Goal: Entertainment & Leisure: Consume media (video, audio)

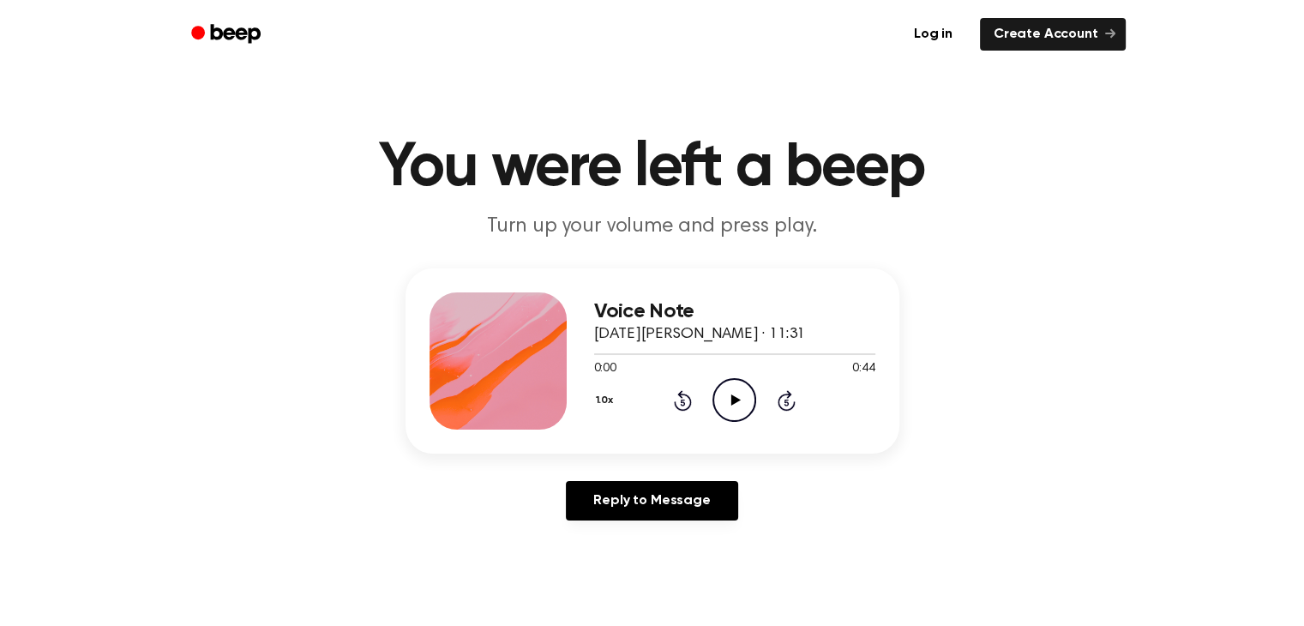
click at [749, 402] on icon "Play Audio" at bounding box center [734, 400] width 44 height 44
click at [743, 389] on icon "Pause Audio" at bounding box center [734, 400] width 44 height 44
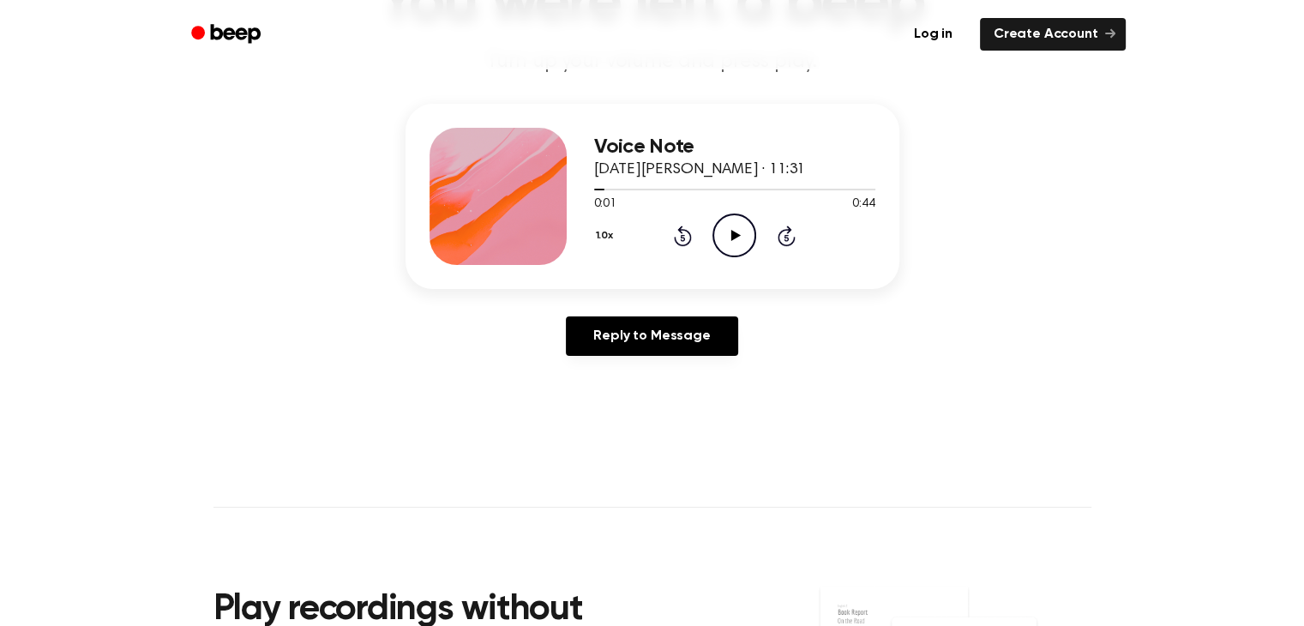
scroll to position [200, 0]
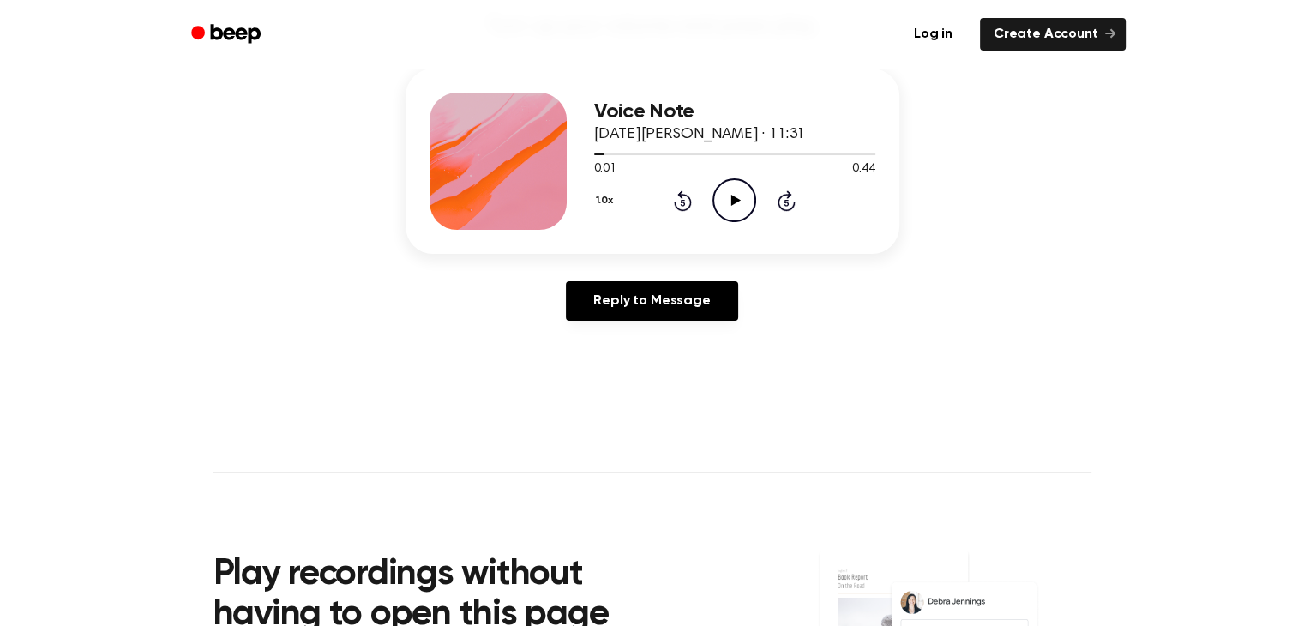
click at [725, 200] on icon "Play Audio" at bounding box center [734, 200] width 44 height 44
click at [725, 200] on icon "Pause Audio" at bounding box center [734, 200] width 44 height 44
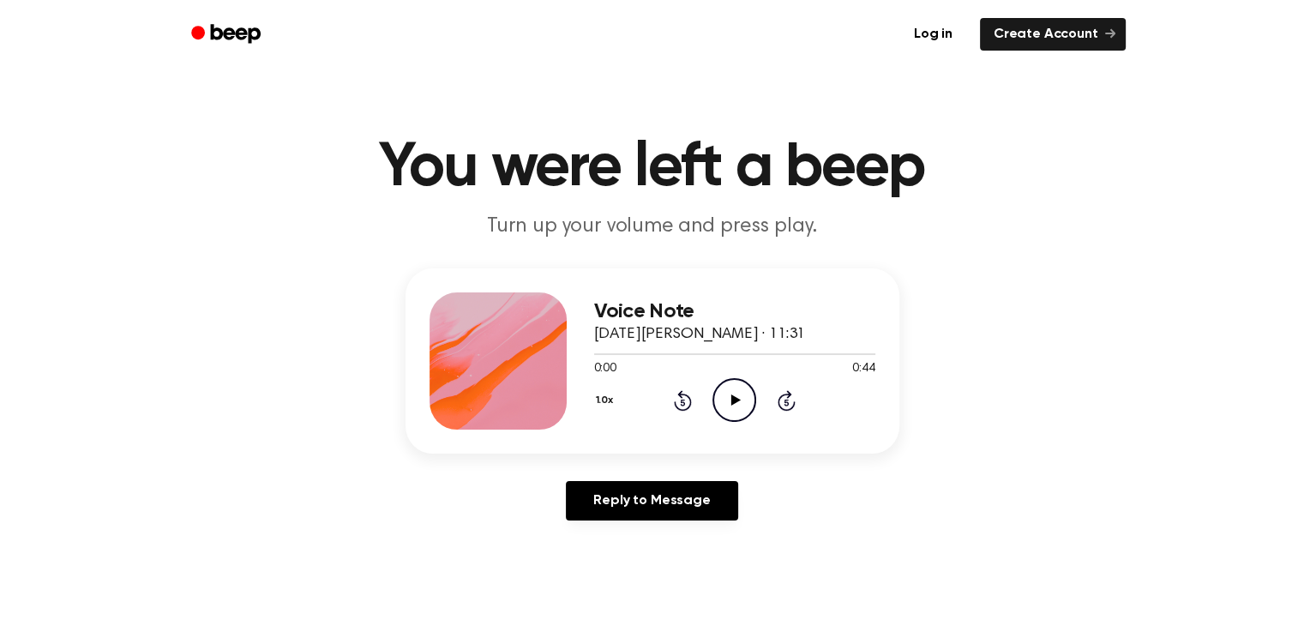
click at [742, 421] on icon "Play Audio" at bounding box center [734, 400] width 44 height 44
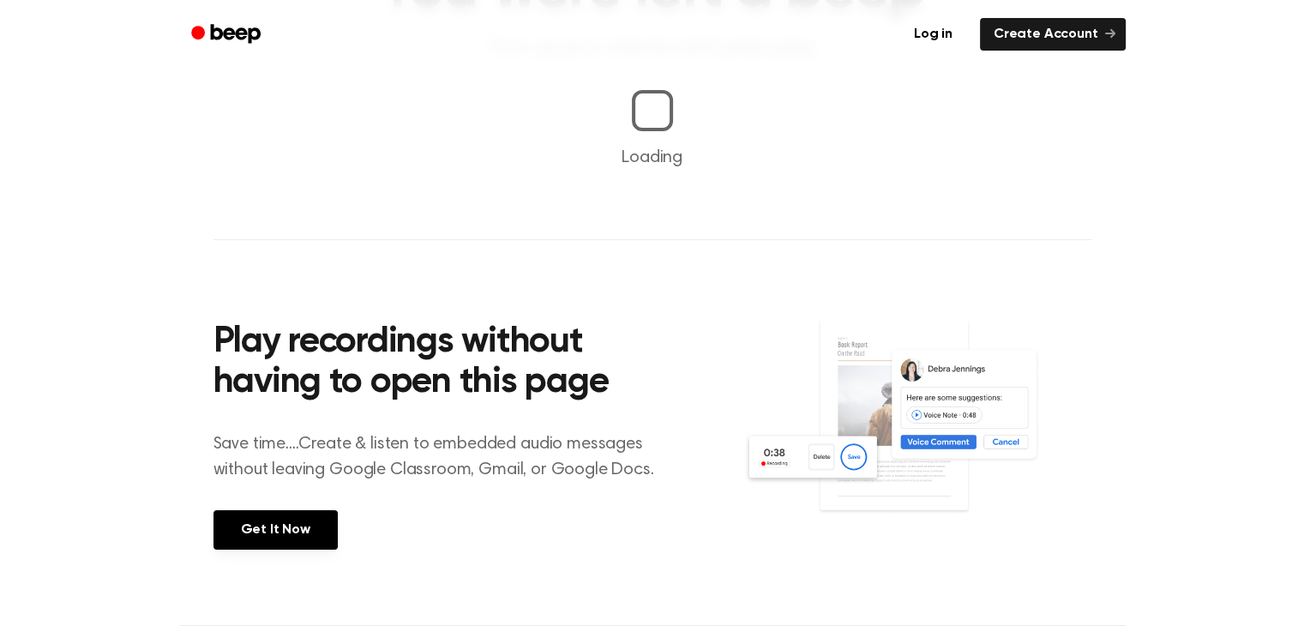
scroll to position [200, 0]
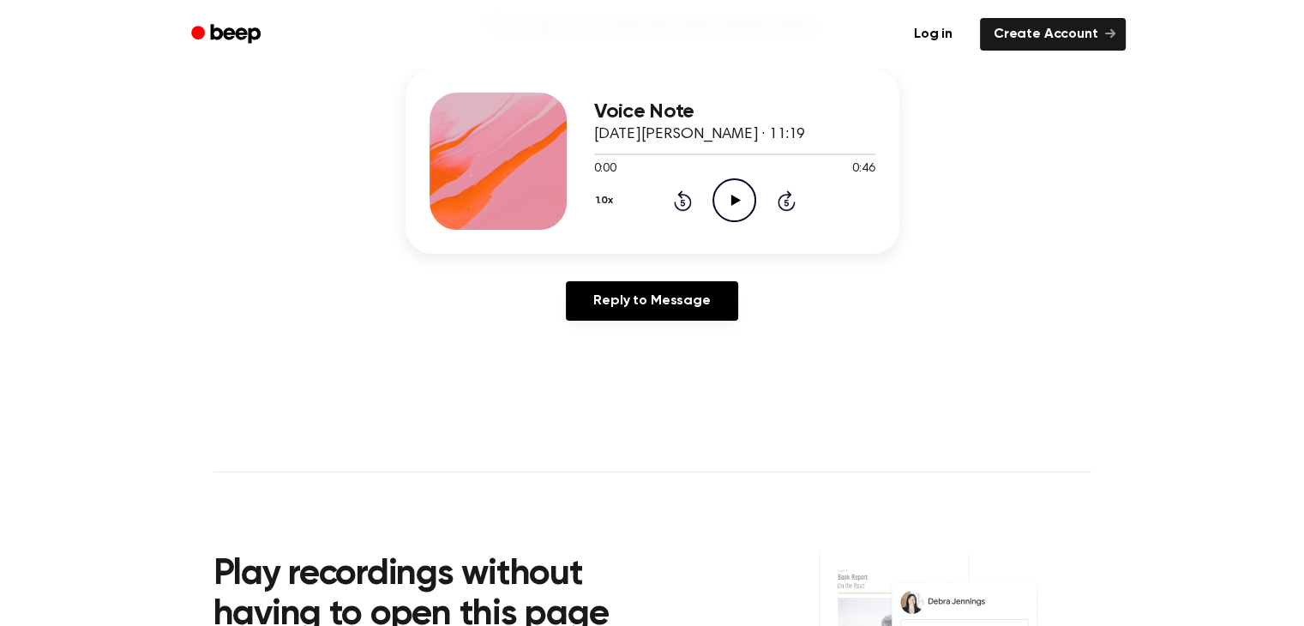
click at [743, 197] on icon "Play Audio" at bounding box center [734, 200] width 44 height 44
click at [738, 194] on icon "Pause Audio" at bounding box center [734, 200] width 44 height 44
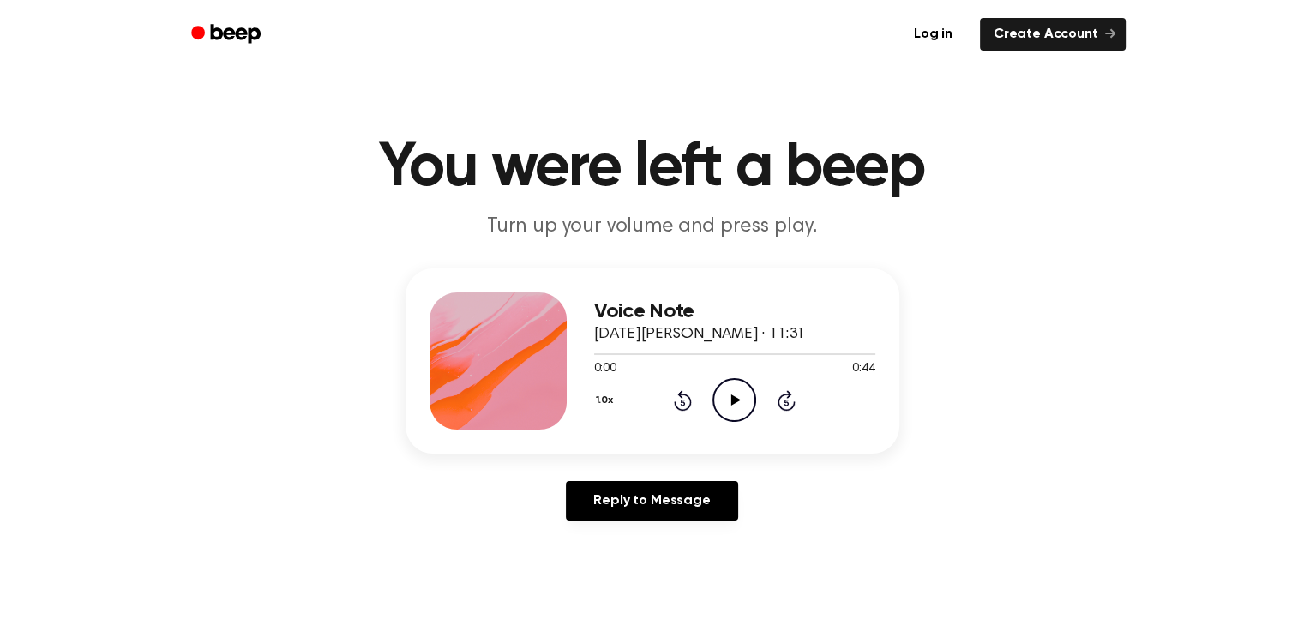
scroll to position [200, 0]
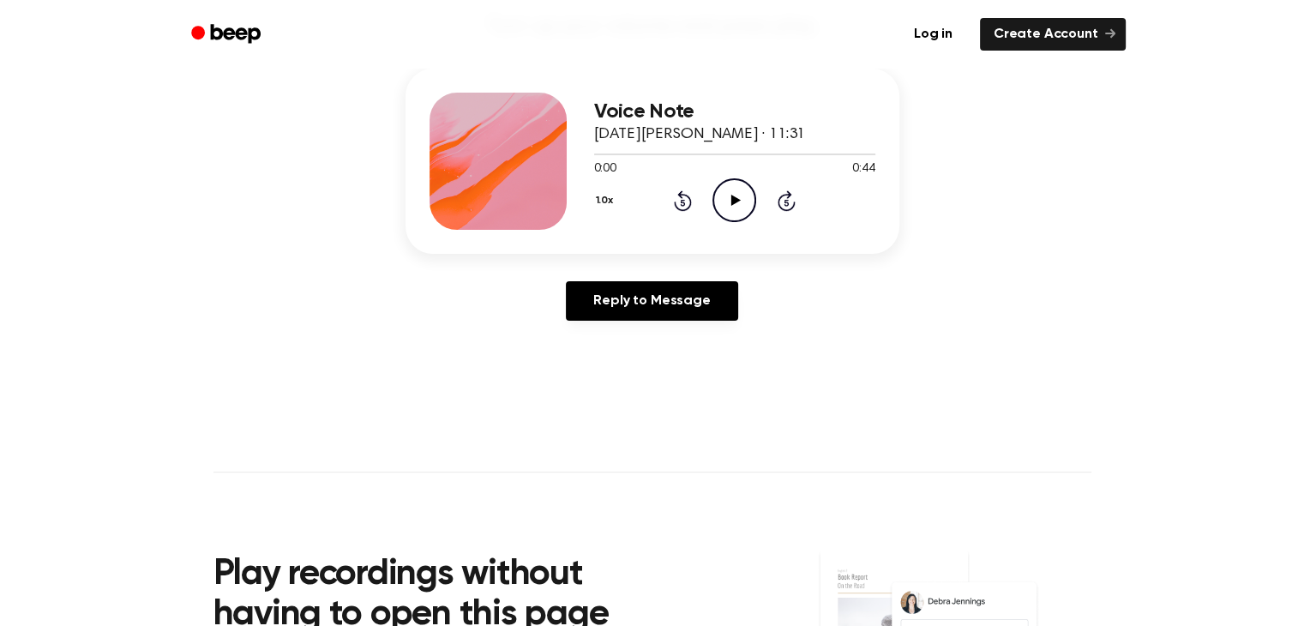
click at [749, 203] on icon "Play Audio" at bounding box center [734, 200] width 44 height 44
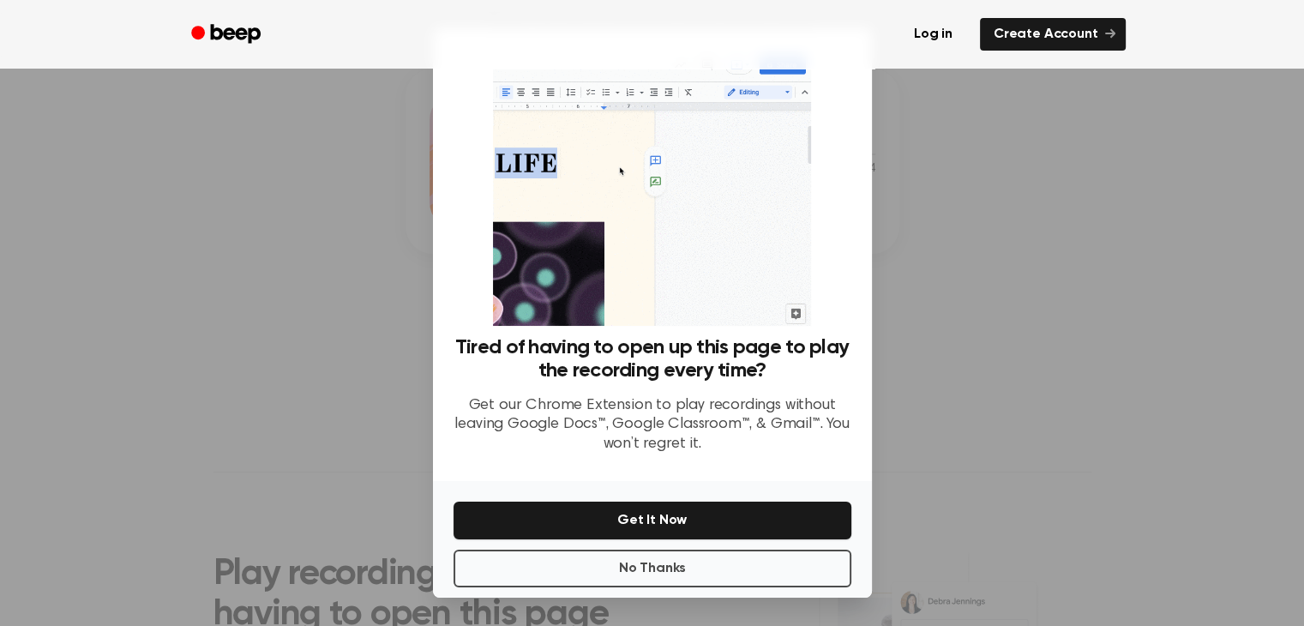
click at [764, 587] on div "No Thanks Get It Now" at bounding box center [652, 539] width 439 height 117
click at [743, 576] on button "No Thanks" at bounding box center [653, 569] width 398 height 38
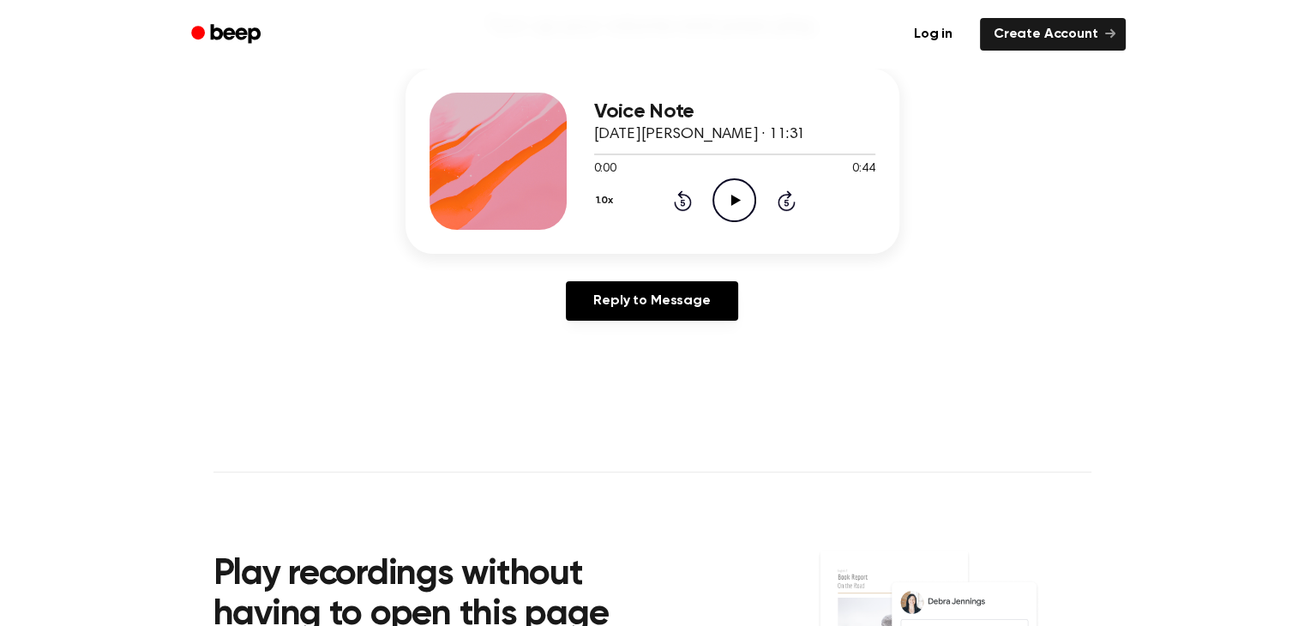
click at [748, 189] on icon "Play Audio" at bounding box center [734, 200] width 44 height 44
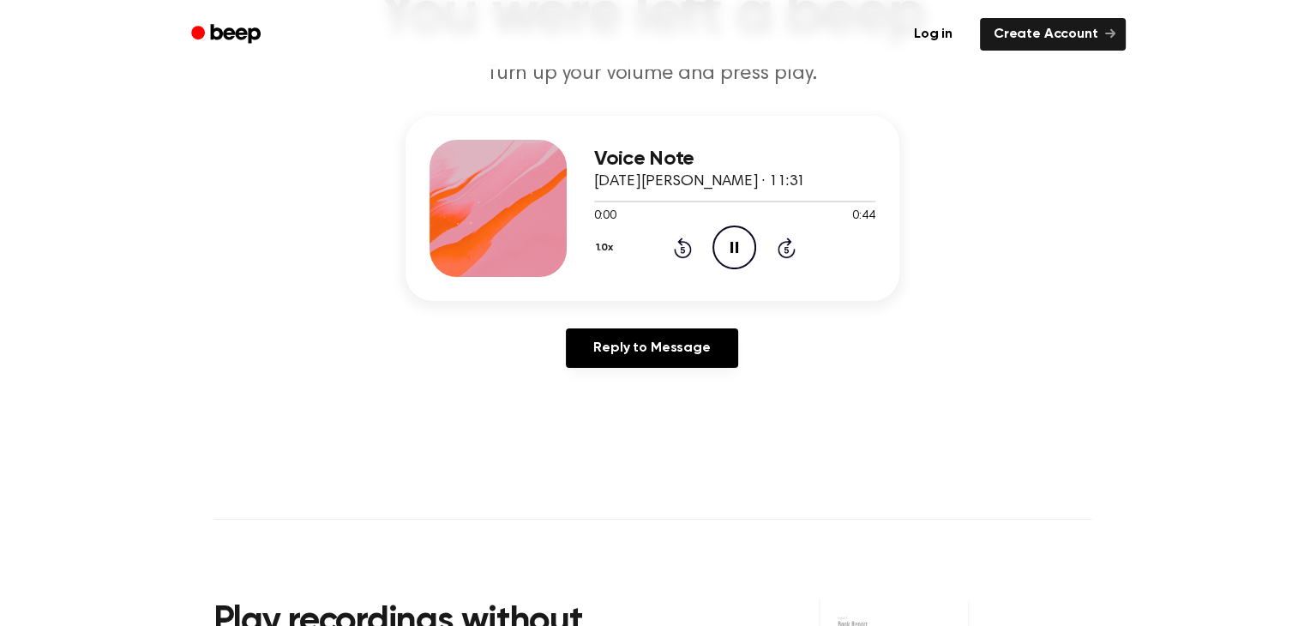
scroll to position [0, 0]
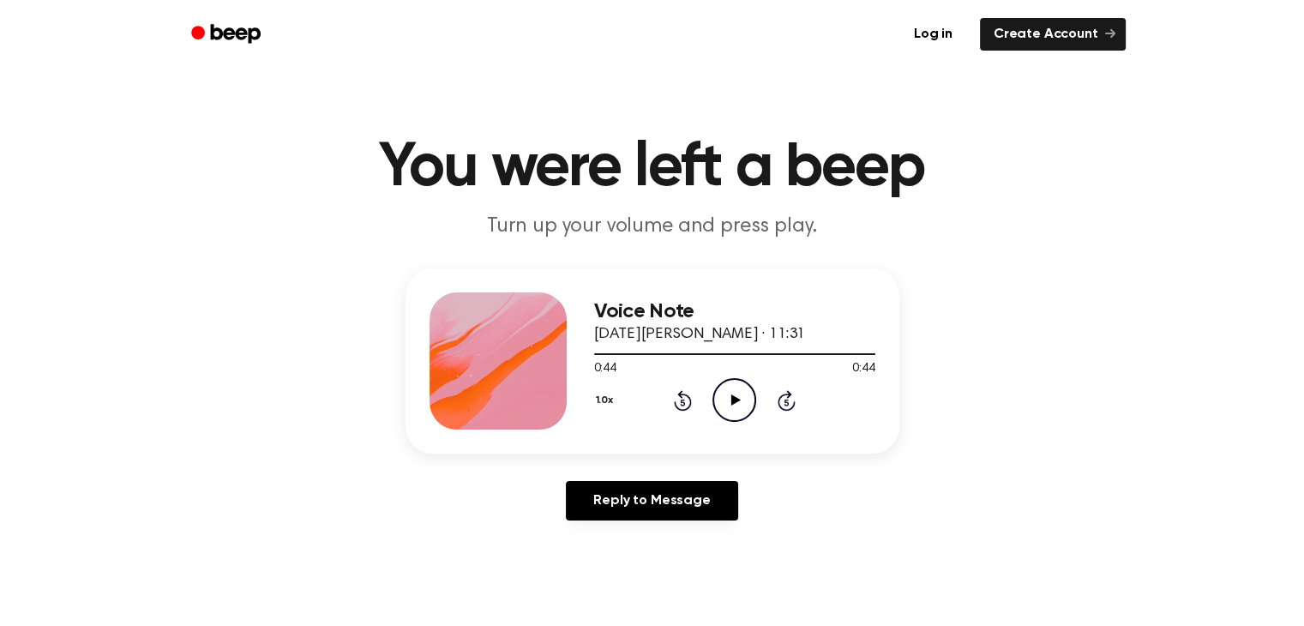
click at [739, 406] on icon "Play Audio" at bounding box center [734, 400] width 44 height 44
